Goal: Task Accomplishment & Management: Manage account settings

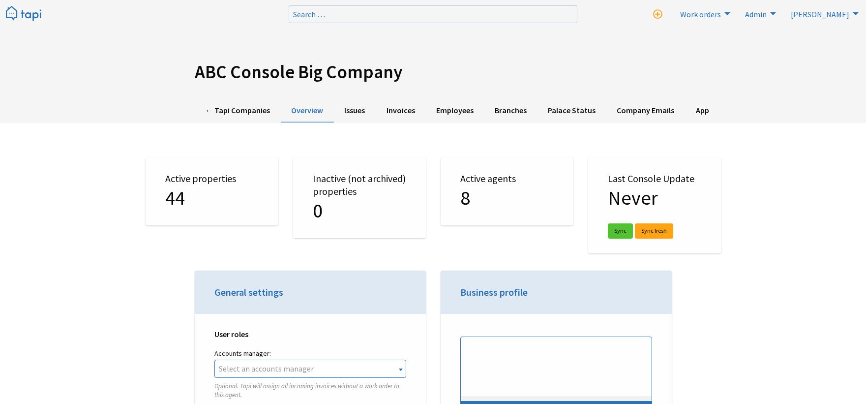
select select "TAPI"
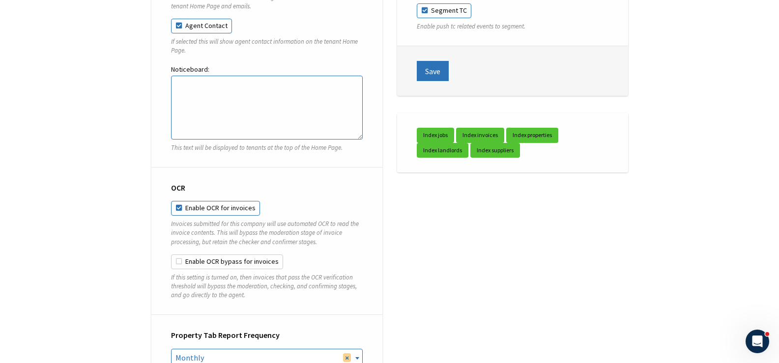
scroll to position [3367, 0]
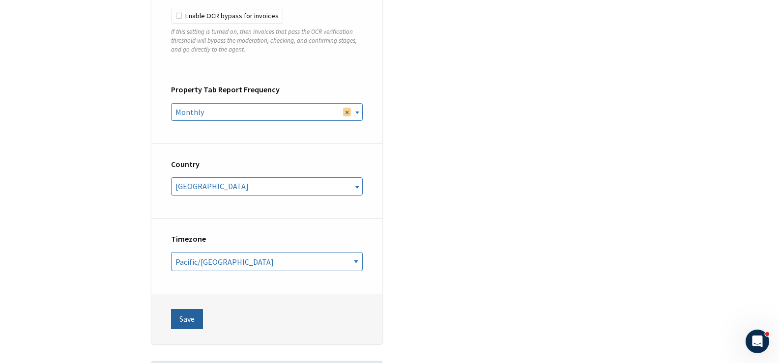
click at [184, 309] on button "Save" at bounding box center [187, 319] width 32 height 20
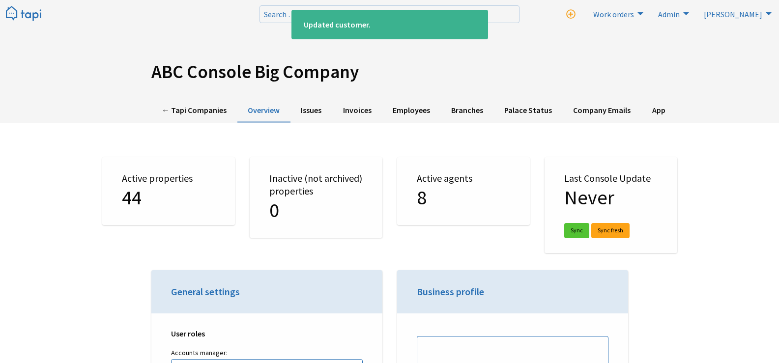
select select "TAPI"
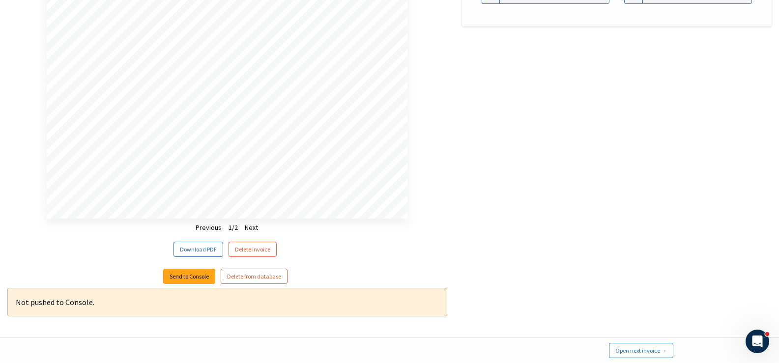
scroll to position [675, 0]
drag, startPoint x: 92, startPoint y: 301, endPoint x: 32, endPoint y: 303, distance: 59.5
type textarea "ushed to Console."
click at [32, 303] on div "Not pushed to Console." at bounding box center [227, 302] width 440 height 29
click at [33, 302] on div "Not pushed to Console." at bounding box center [227, 302] width 440 height 29
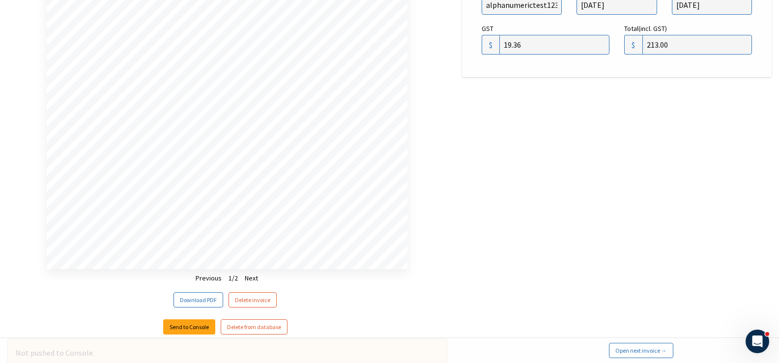
scroll to position [478, 0]
